Goal: Task Accomplishment & Management: Use online tool/utility

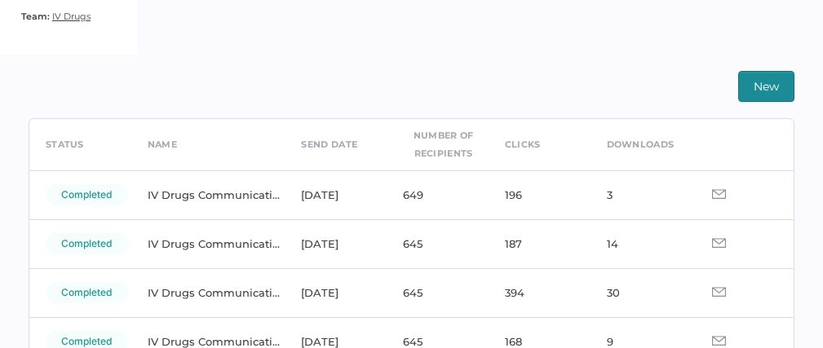
scroll to position [76, 0]
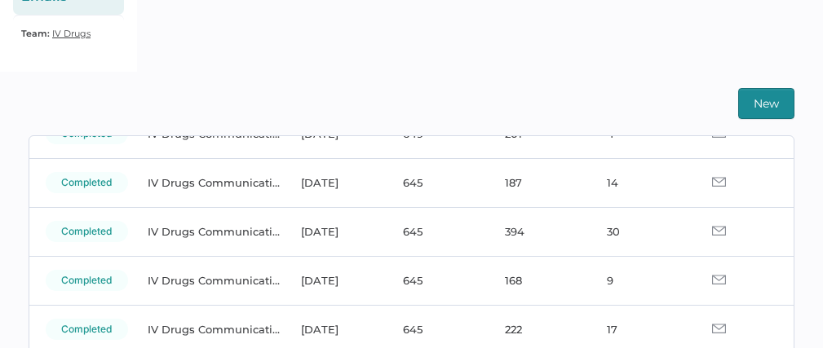
scroll to position [143, 0]
